Goal: Task Accomplishment & Management: Manage account settings

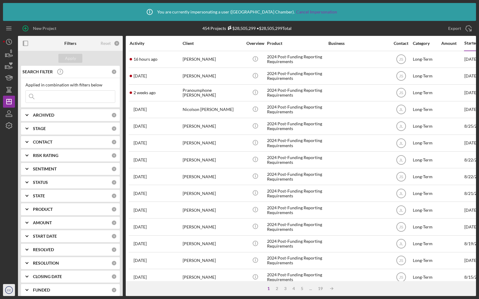
click at [8, 290] on text "CC" at bounding box center [9, 290] width 4 height 3
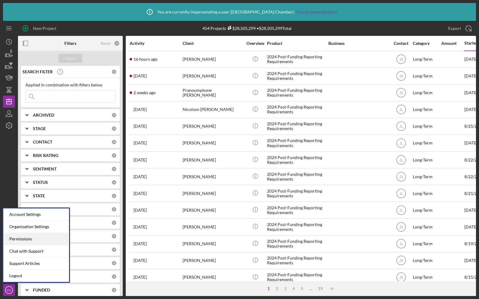
click at [19, 241] on div "Permissions" at bounding box center [36, 239] width 66 height 12
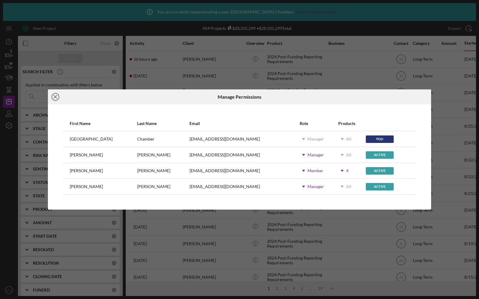
click at [56, 98] on line at bounding box center [55, 96] width 3 height 3
